Goal: Transaction & Acquisition: Purchase product/service

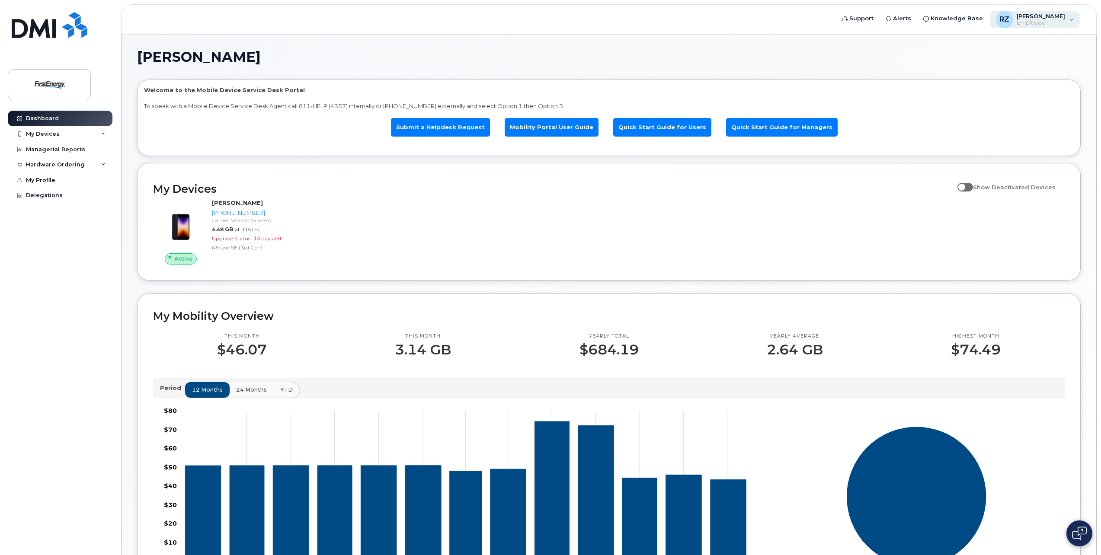
click at [1071, 23] on div "RZ Reedy, Zachary N Employee" at bounding box center [1035, 19] width 90 height 17
click at [77, 151] on div "Managerial Reports" at bounding box center [55, 149] width 59 height 7
click at [238, 216] on div "[PHONE_NUMBER]" at bounding box center [291, 213] width 158 height 8
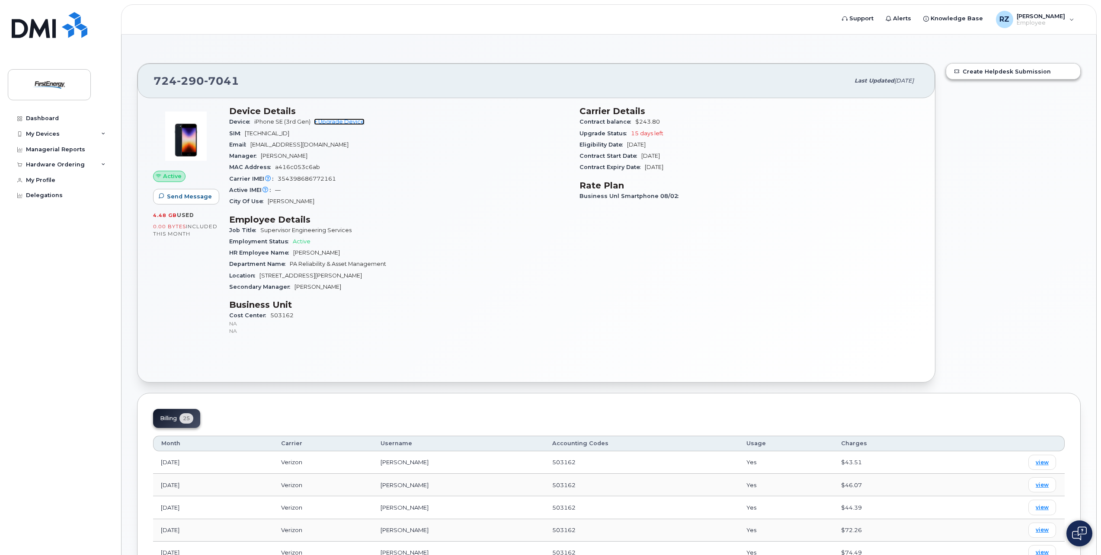
click at [334, 122] on link "+ Upgrade Device" at bounding box center [339, 122] width 51 height 6
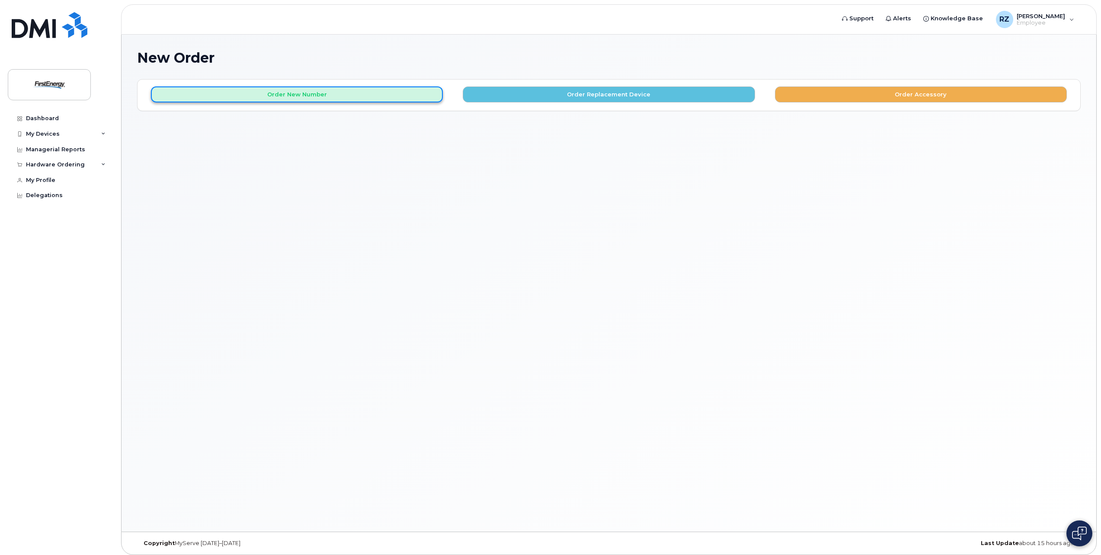
click at [333, 94] on button "Order New Number" at bounding box center [297, 95] width 292 height 16
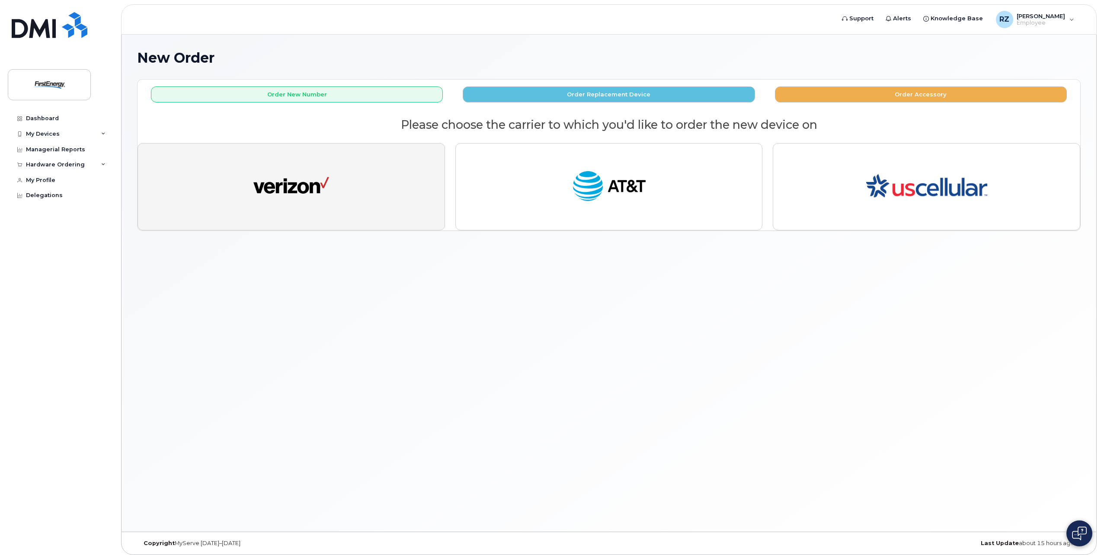
click at [356, 181] on button "button" at bounding box center [292, 186] width 308 height 87
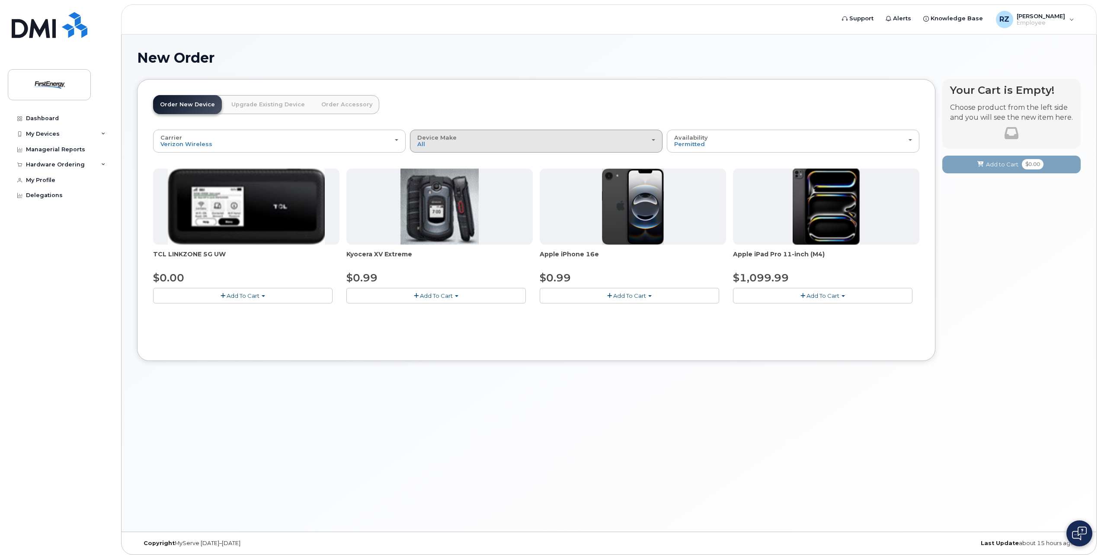
click at [481, 142] on div "Device Make All Cell Phone iPhone Modem Tablet" at bounding box center [536, 141] width 238 height 13
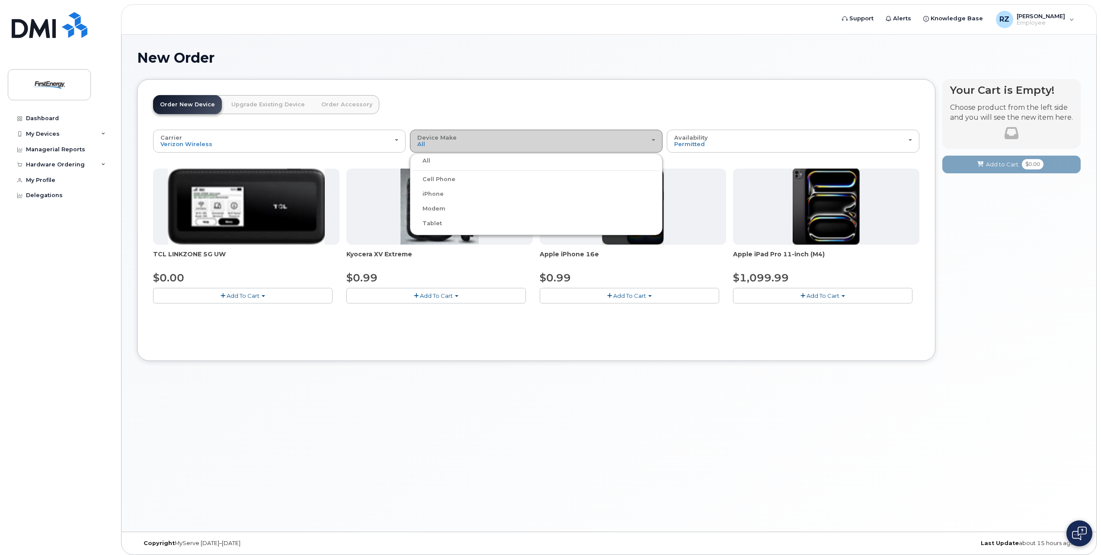
click at [481, 142] on div "Device Make All Cell Phone iPhone Modem Tablet" at bounding box center [536, 141] width 238 height 13
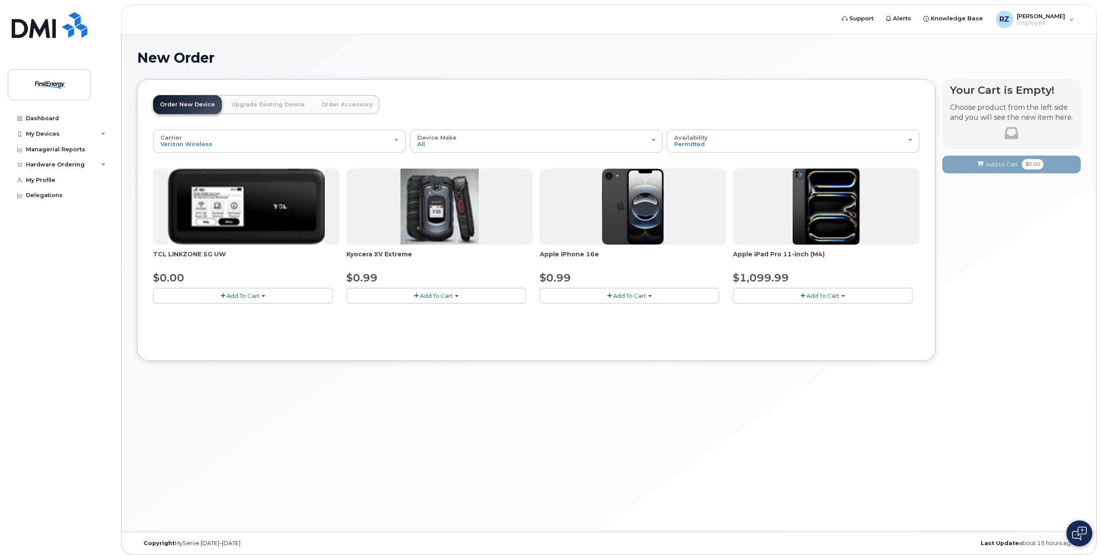
click at [642, 296] on span "Add To Cart" at bounding box center [629, 295] width 33 height 7
click at [603, 317] on link "$0.99 - 2 Year Activation" at bounding box center [585, 312] width 87 height 11
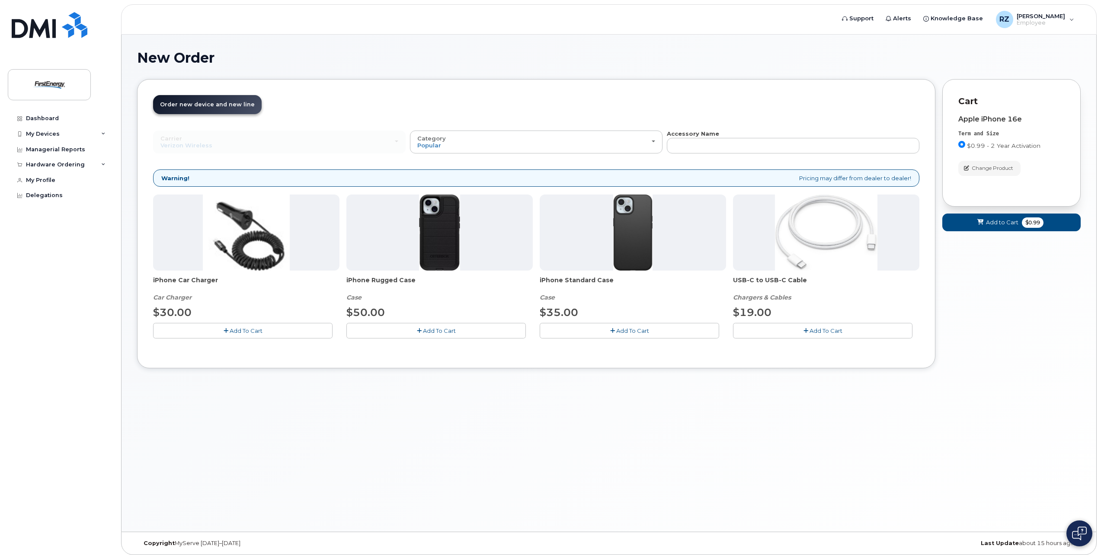
click at [639, 330] on span "Add To Cart" at bounding box center [632, 330] width 33 height 7
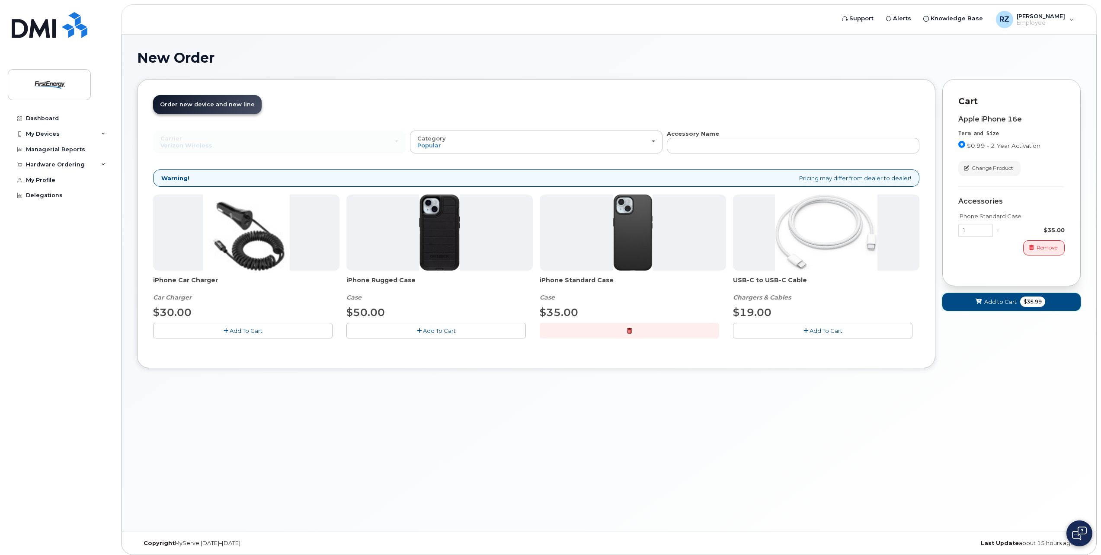
click at [995, 302] on span "Add to Cart" at bounding box center [1001, 302] width 32 height 8
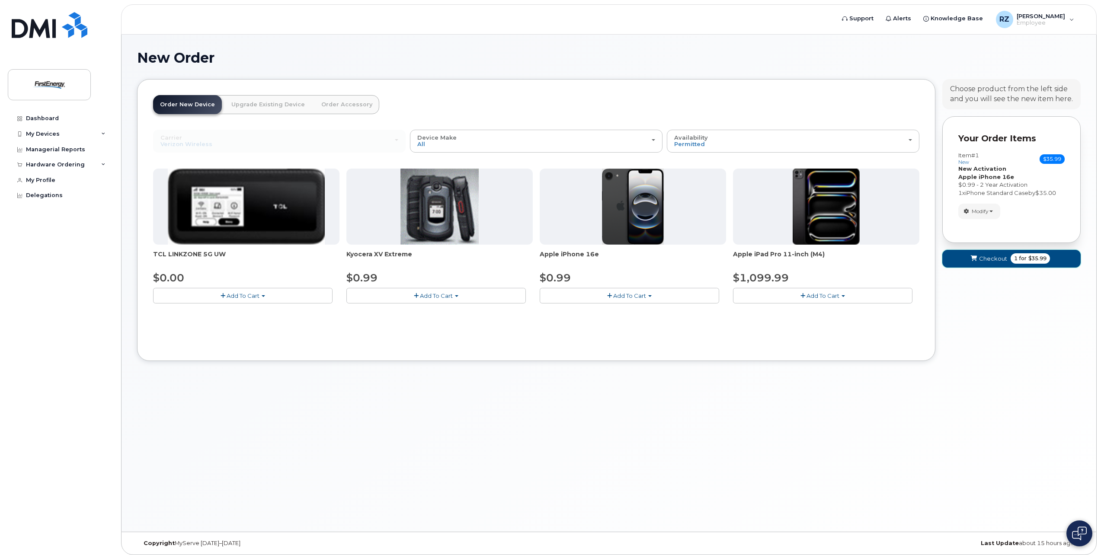
click at [994, 260] on span "Checkout" at bounding box center [993, 259] width 28 height 8
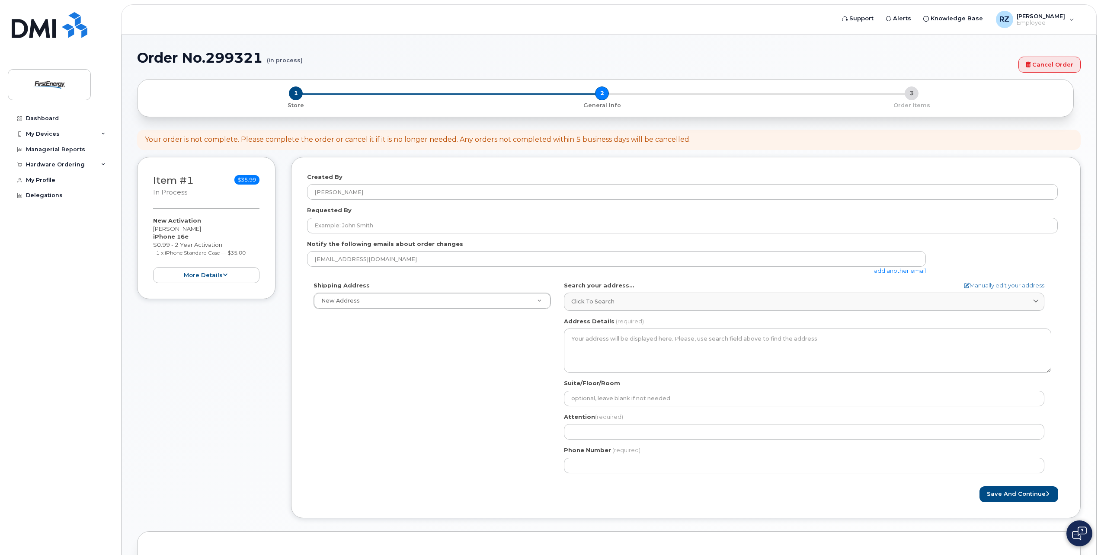
select select
click at [209, 274] on button "more details" at bounding box center [206, 275] width 106 height 16
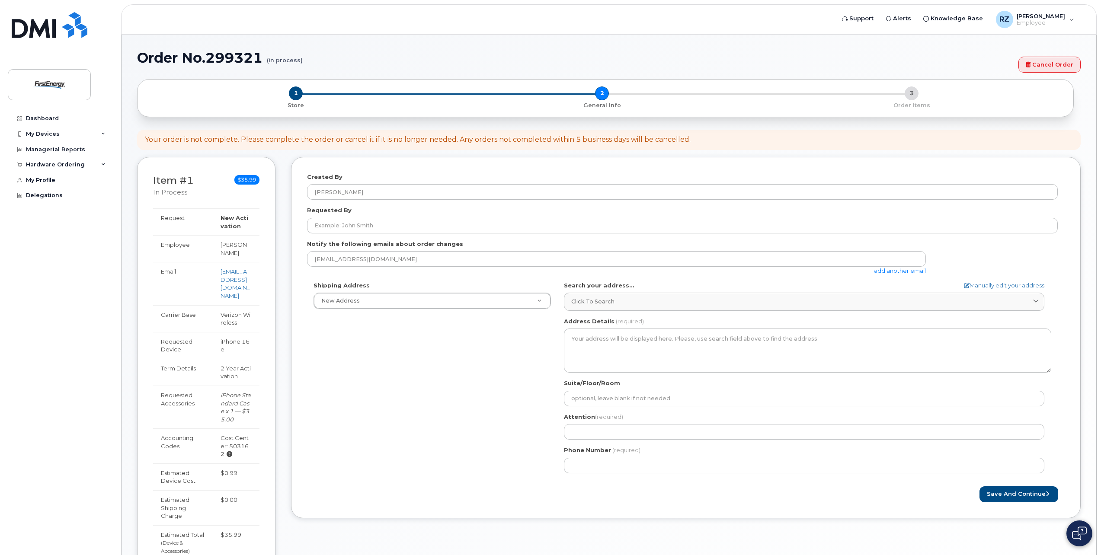
click at [285, 247] on div "Item #1 in process $35.99 New Activation Zachary N Reedy iPhone 16e $0.99 - 2 Y…" at bounding box center [609, 385] width 944 height 456
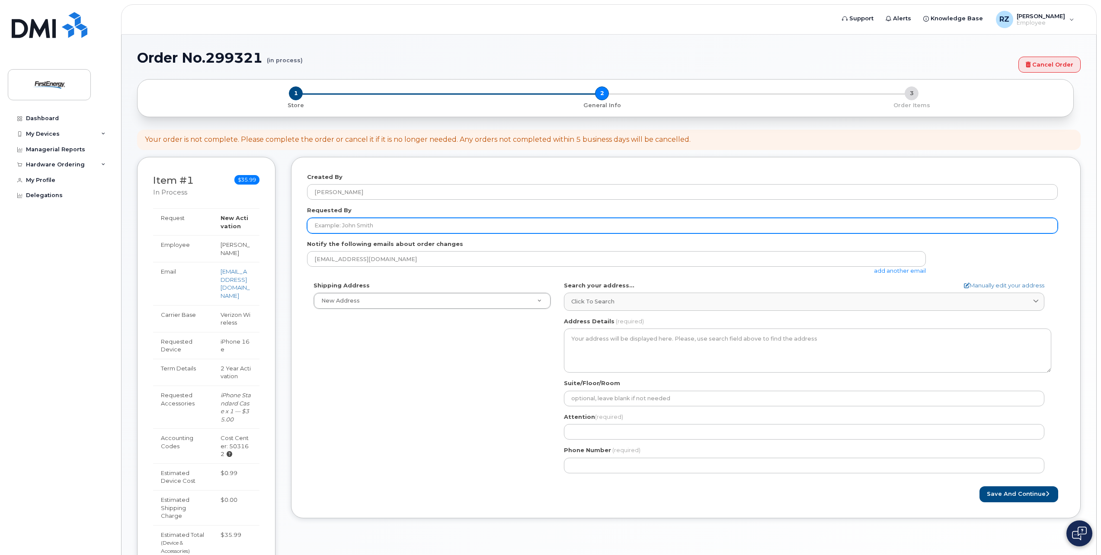
click at [390, 225] on input "Requested By" at bounding box center [682, 226] width 751 height 16
type input "p"
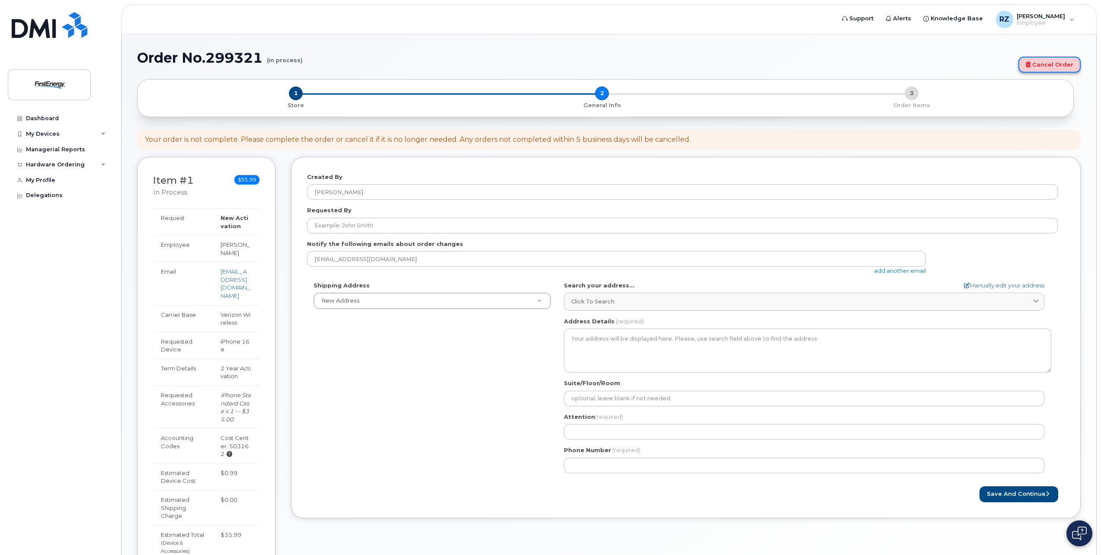
click at [1063, 61] on link "Cancel Order" at bounding box center [1050, 65] width 62 height 16
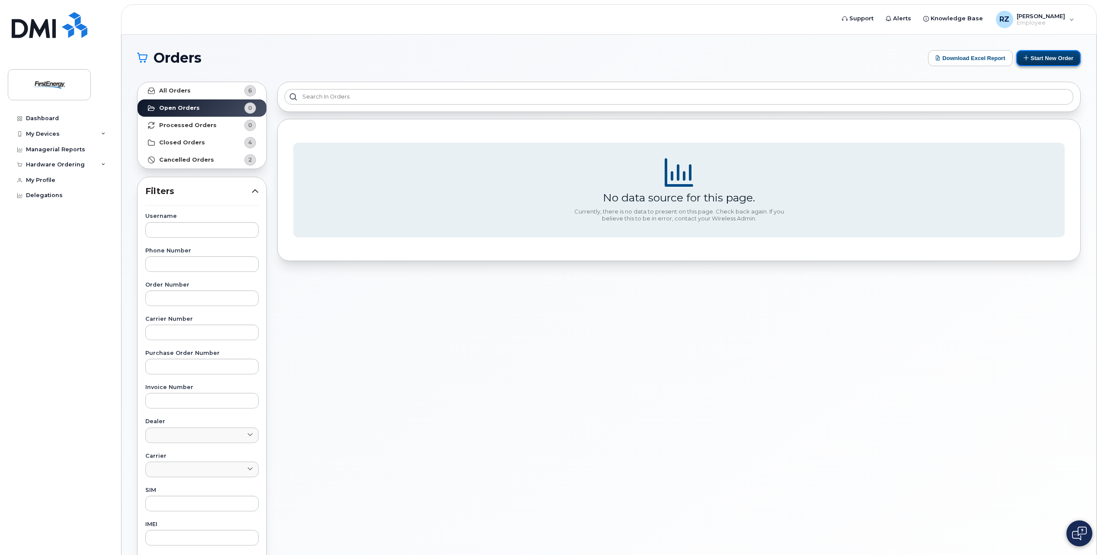
click at [1027, 61] on button "Start New Order" at bounding box center [1049, 58] width 64 height 16
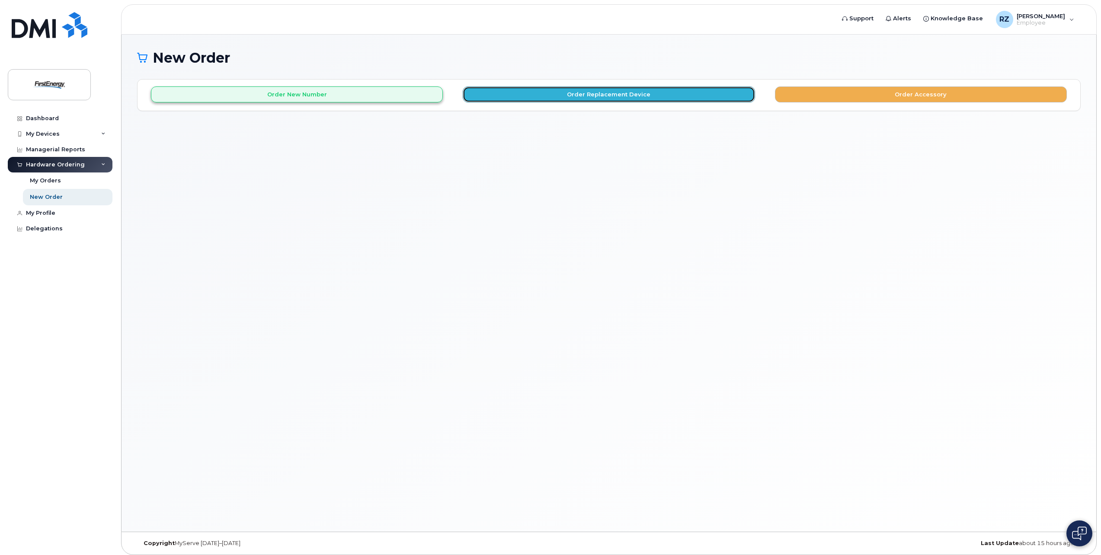
drag, startPoint x: 507, startPoint y: 90, endPoint x: 442, endPoint y: 98, distance: 65.7
click at [442, 98] on div "Order New Number Order Replacement Device Order Accessory" at bounding box center [609, 91] width 943 height 23
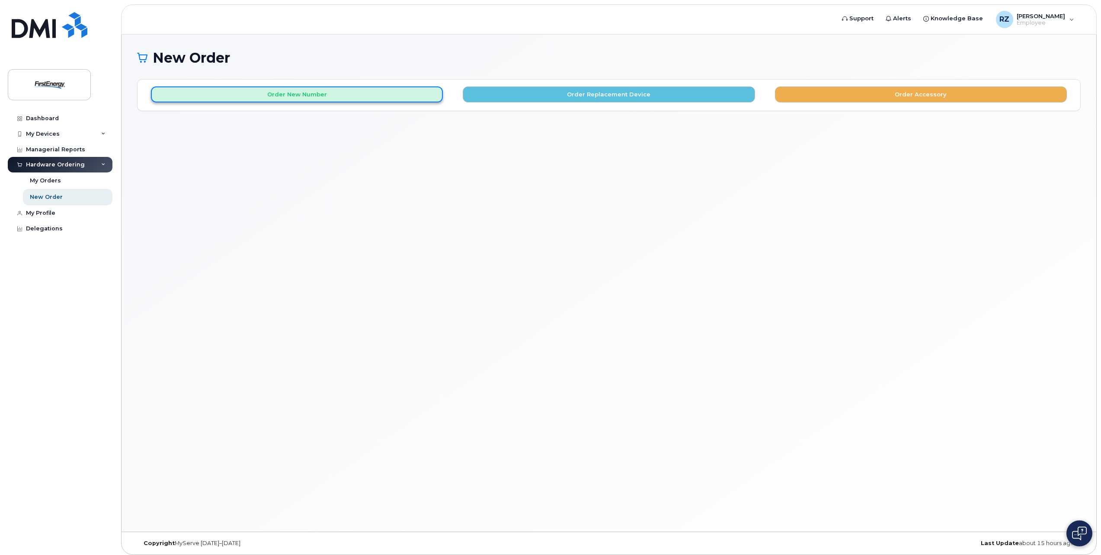
click at [429, 95] on button "Order New Number" at bounding box center [297, 95] width 292 height 16
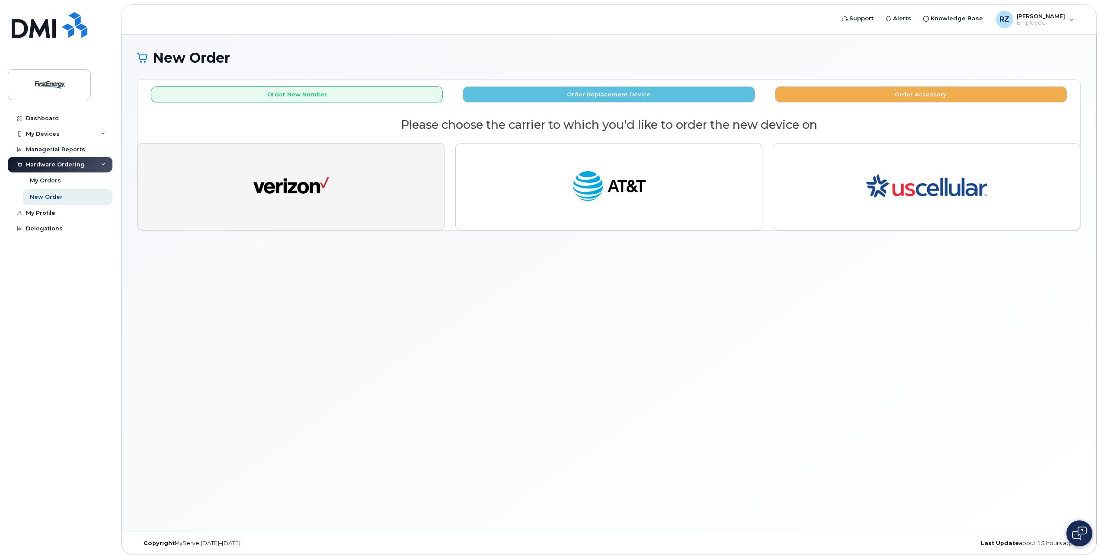
click at [385, 184] on button "button" at bounding box center [292, 186] width 308 height 87
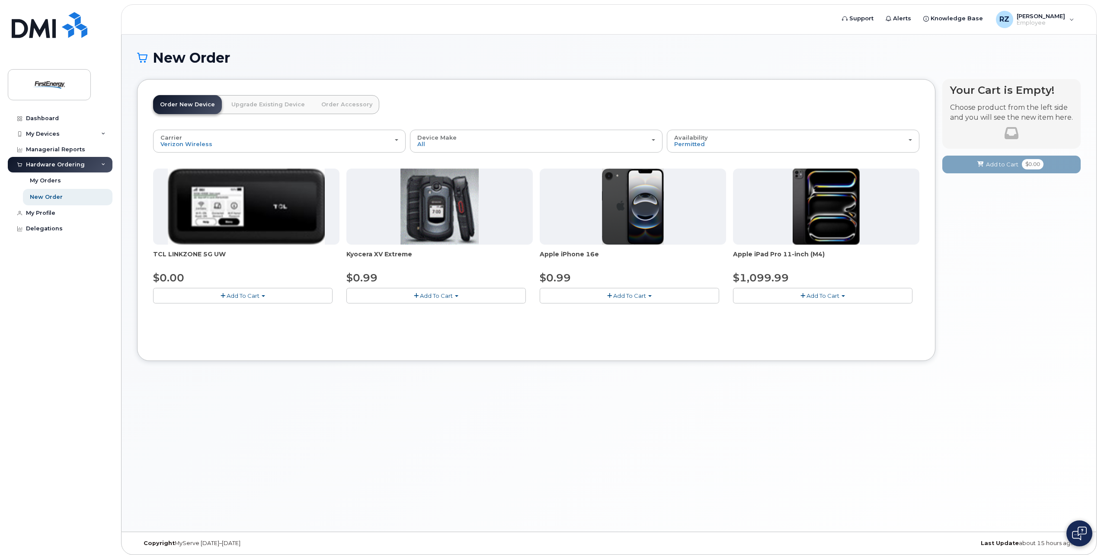
click at [644, 199] on img at bounding box center [633, 207] width 62 height 76
click at [626, 294] on span "Add To Cart" at bounding box center [629, 295] width 33 height 7
click at [599, 314] on link "$0.99 - 2 Year Activation" at bounding box center [585, 312] width 87 height 11
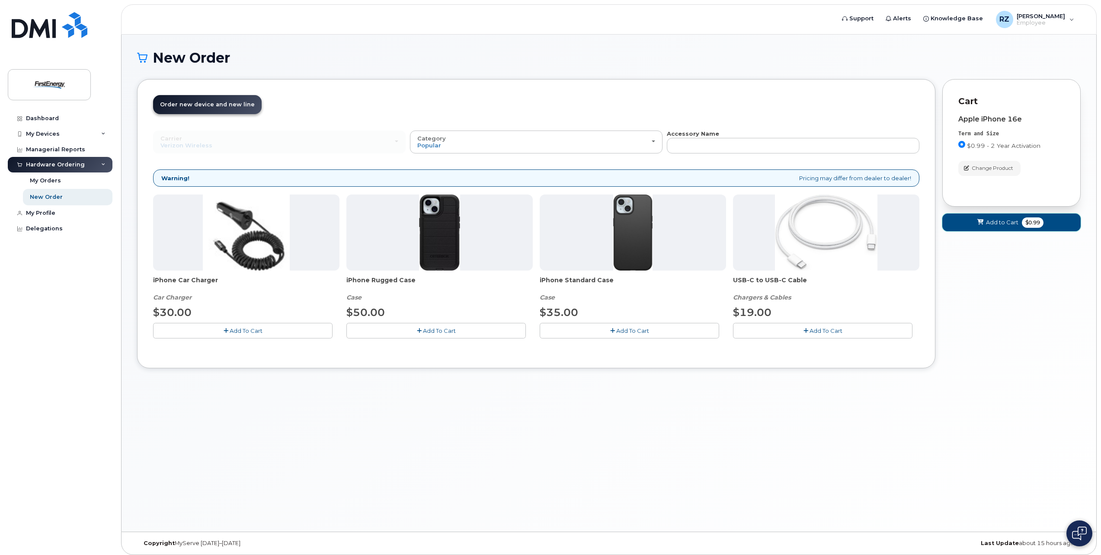
click at [997, 219] on span "Add to Cart" at bounding box center [1002, 222] width 32 height 8
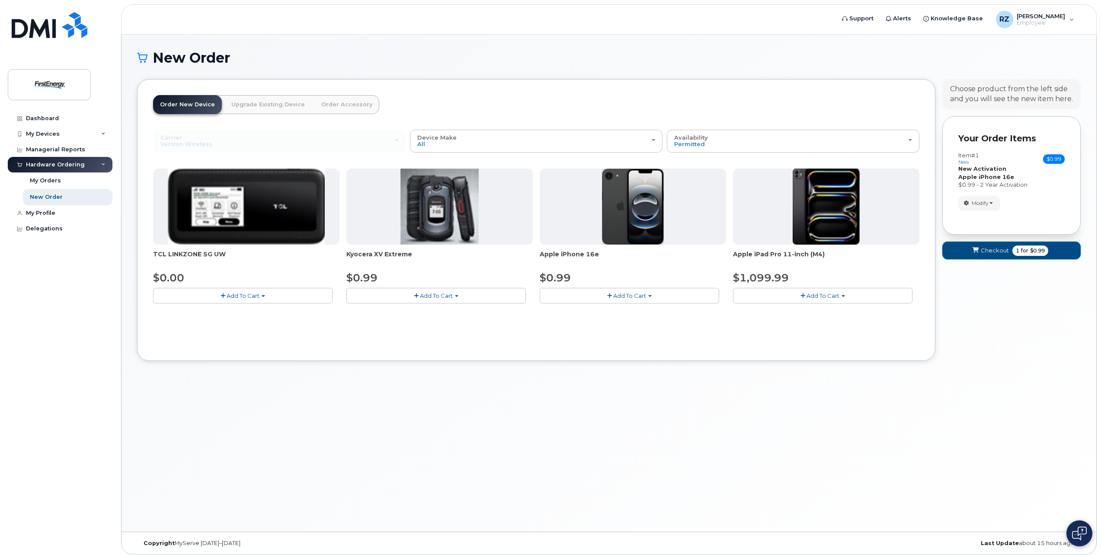
click at [992, 254] on span "Checkout" at bounding box center [995, 251] width 28 height 8
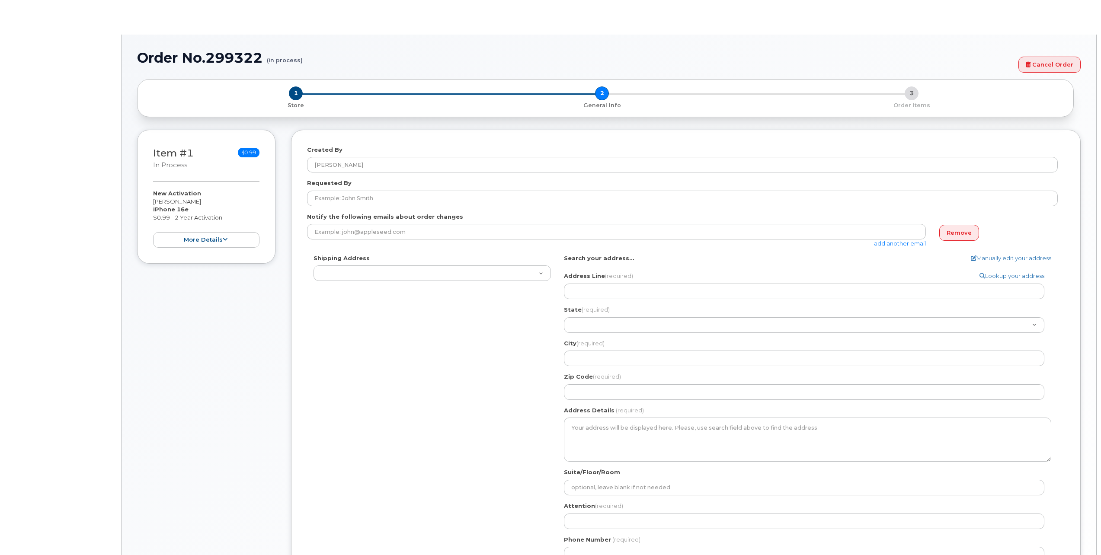
select select
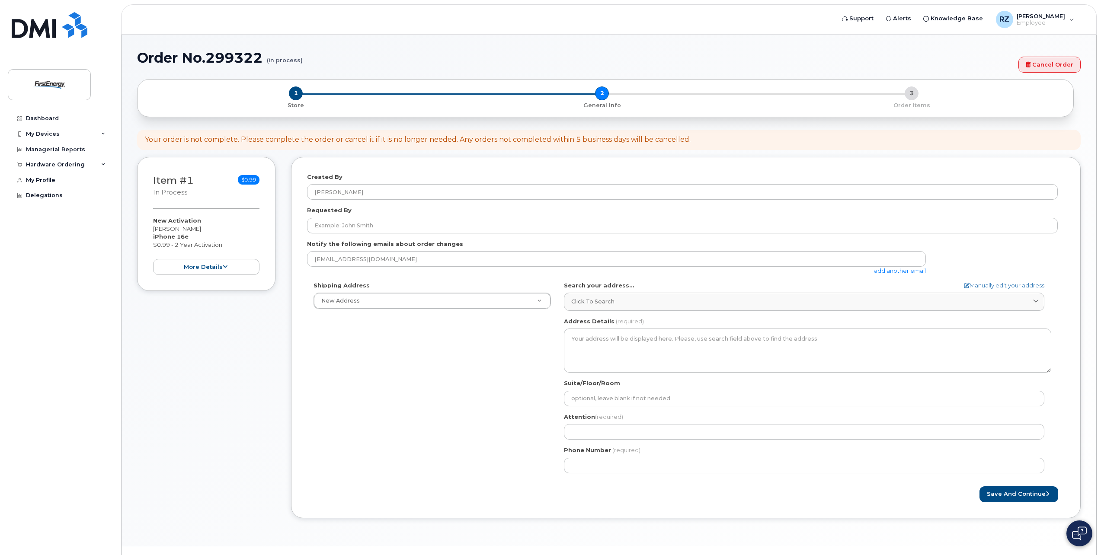
click at [893, 270] on link "add another email" at bounding box center [900, 270] width 52 height 7
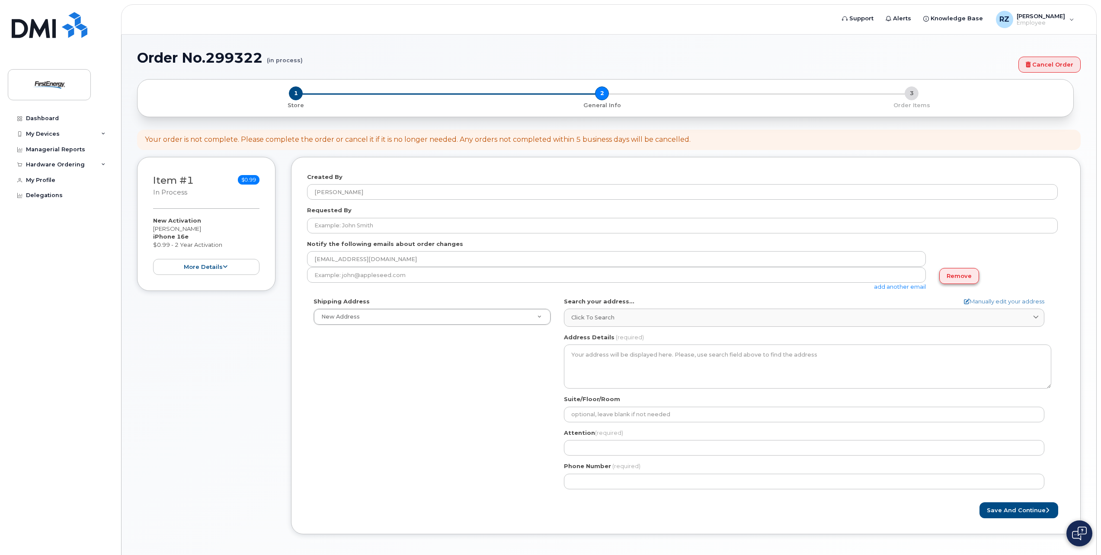
click at [953, 277] on link "Remove" at bounding box center [960, 276] width 40 height 16
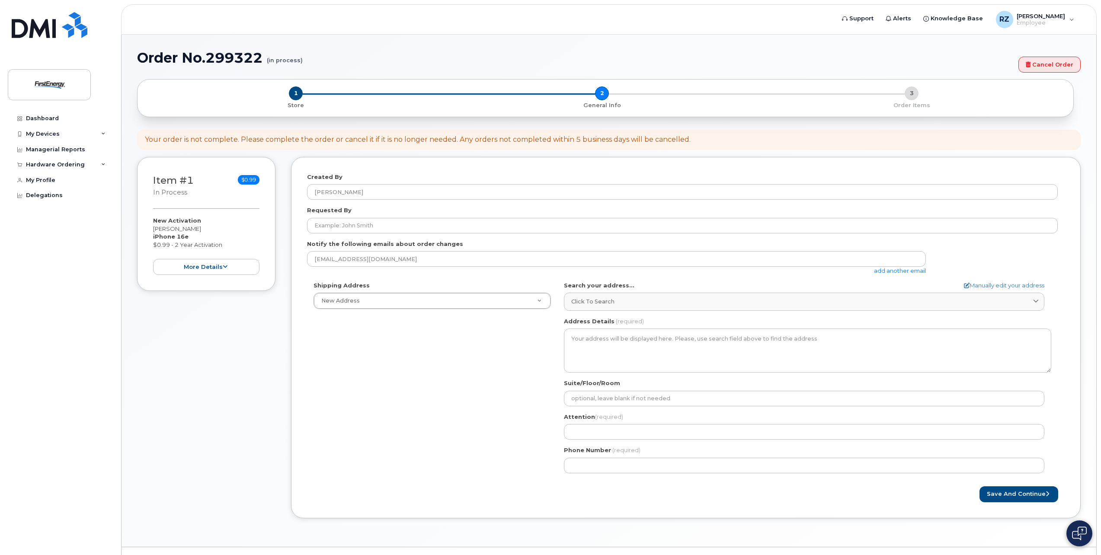
scroll to position [19, 0]
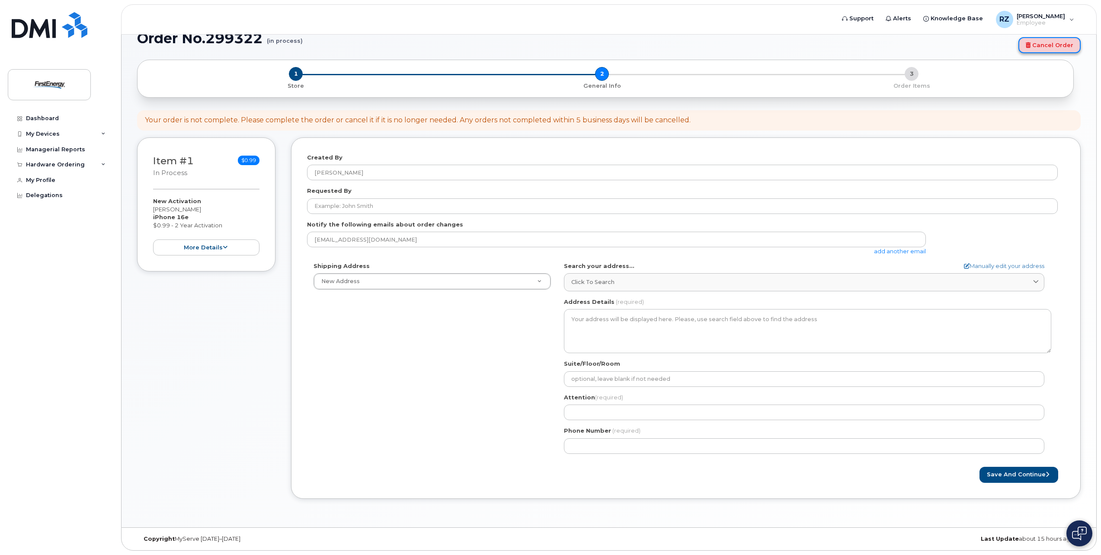
click at [1062, 45] on link "Cancel Order" at bounding box center [1050, 45] width 62 height 16
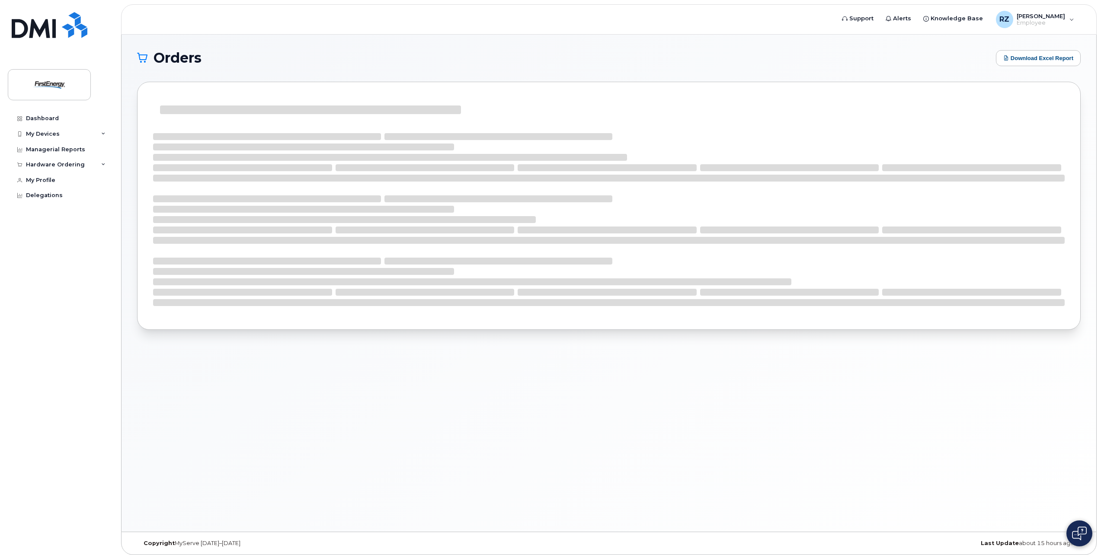
click at [46, 196] on div "Delegations" at bounding box center [44, 195] width 37 height 7
